Goal: Transaction & Acquisition: Subscribe to service/newsletter

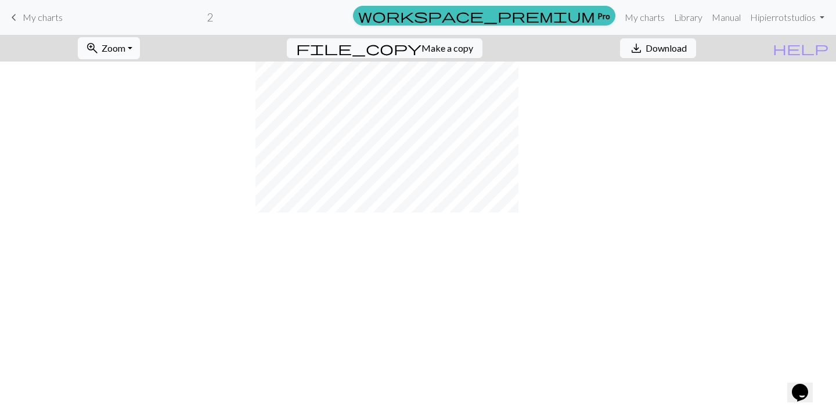
click at [140, 41] on button "zoom_in Zoom Zoom" at bounding box center [109, 48] width 62 height 22
click at [143, 69] on button "Fit all" at bounding box center [124, 73] width 92 height 19
click at [669, 161] on div at bounding box center [418, 238] width 836 height 353
click at [99, 41] on span "zoom_in" at bounding box center [92, 48] width 14 height 16
click at [649, 21] on link "My charts" at bounding box center [644, 17] width 49 height 23
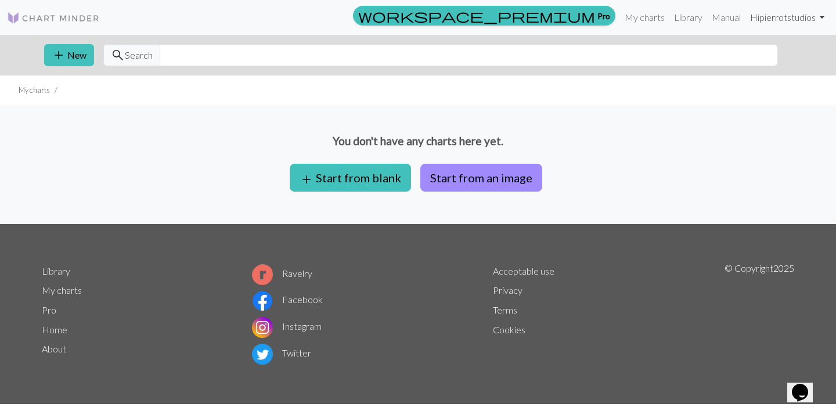
click at [811, 16] on link "Hi pierrotstudios" at bounding box center [788, 17] width 84 height 23
click at [786, 59] on link "Account settings" at bounding box center [782, 49] width 75 height 23
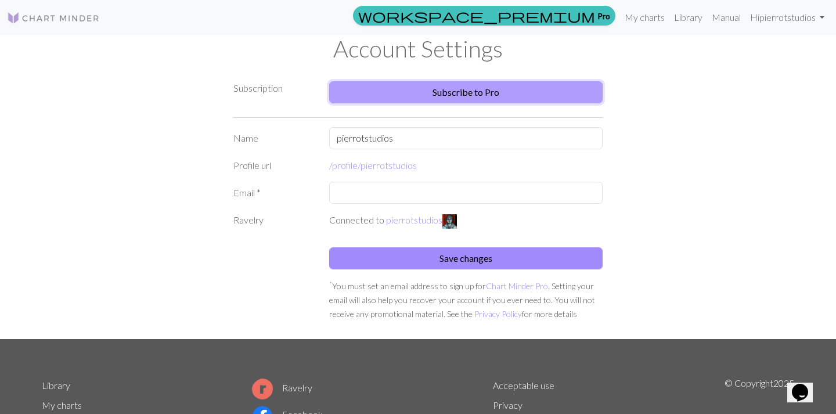
click at [469, 88] on link "Subscribe to Pro" at bounding box center [466, 92] width 274 height 22
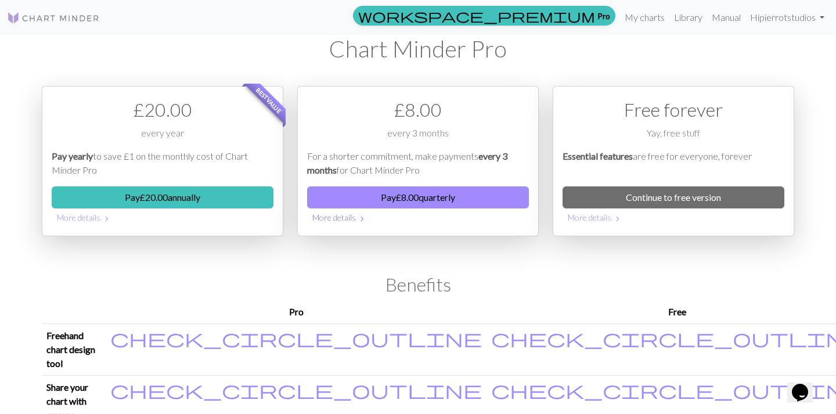
click at [344, 218] on button "More details chevron_right" at bounding box center [418, 218] width 222 height 18
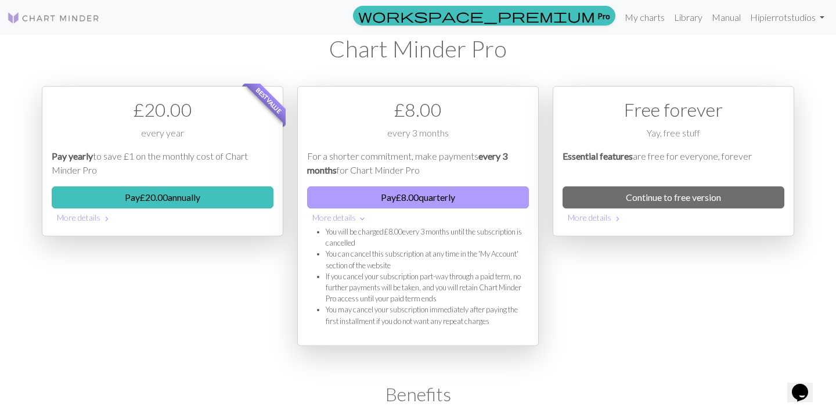
click at [368, 195] on button "Pay £ 8.00 quarterly" at bounding box center [418, 197] width 222 height 22
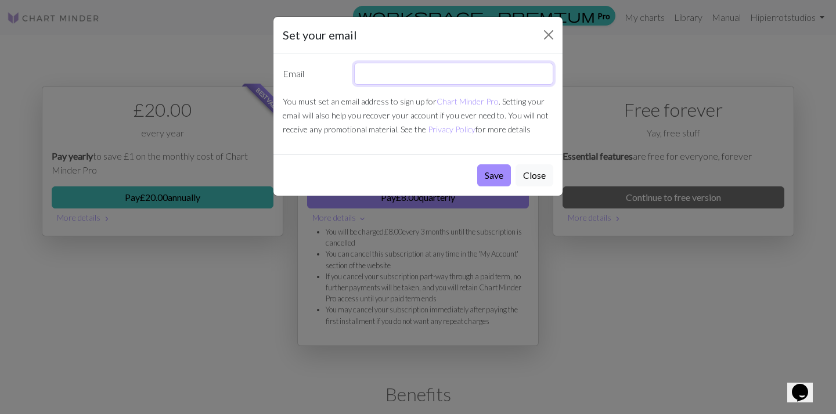
click at [419, 71] on input "text" at bounding box center [454, 74] width 200 height 22
type input "[EMAIL_ADDRESS][DOMAIN_NAME]"
click at [494, 178] on button "Save" at bounding box center [494, 175] width 34 height 22
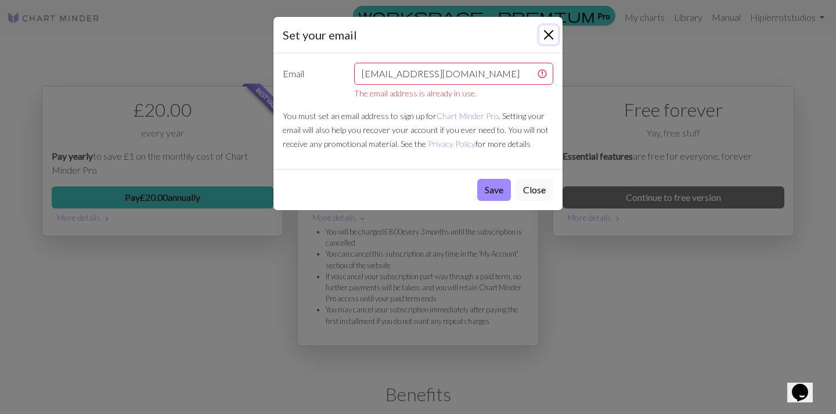
click at [549, 34] on button "Close" at bounding box center [549, 35] width 19 height 19
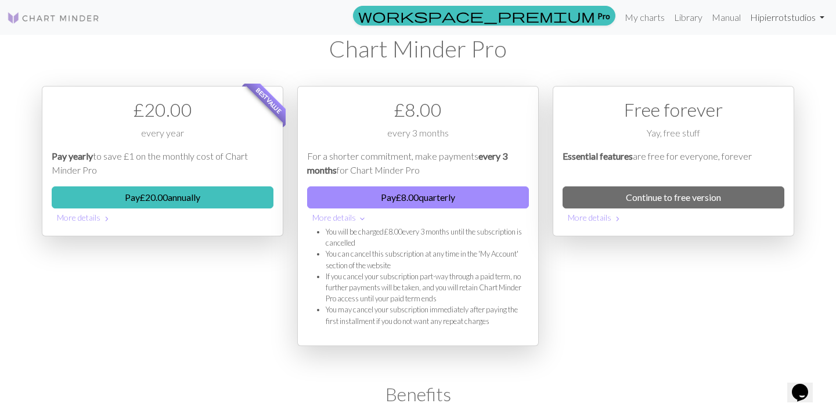
click at [761, 22] on link "Hi pierrotstudios" at bounding box center [788, 17] width 84 height 23
click at [763, 91] on link "Logout" at bounding box center [763, 87] width 37 height 23
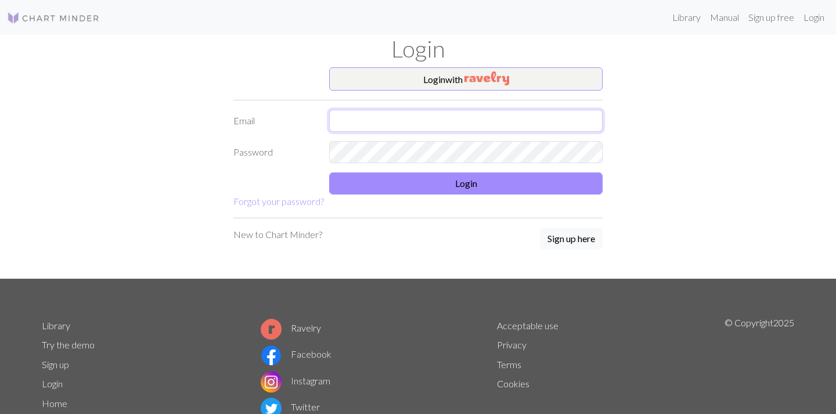
type input "[EMAIL_ADDRESS][DOMAIN_NAME]"
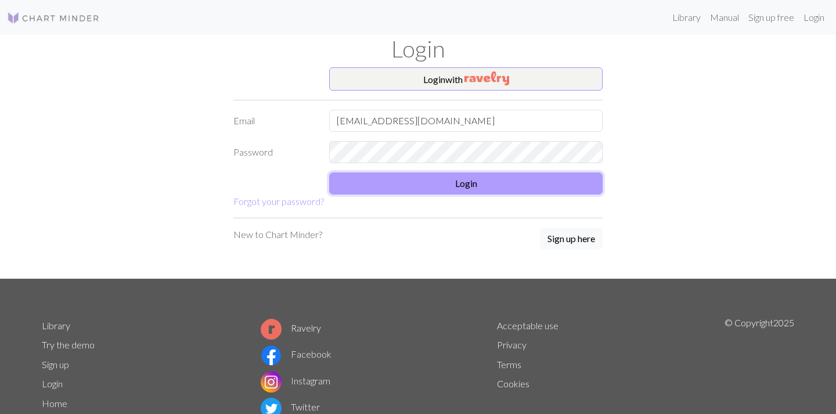
click at [461, 191] on button "Login" at bounding box center [466, 183] width 274 height 22
